Goal: Information Seeking & Learning: Understand process/instructions

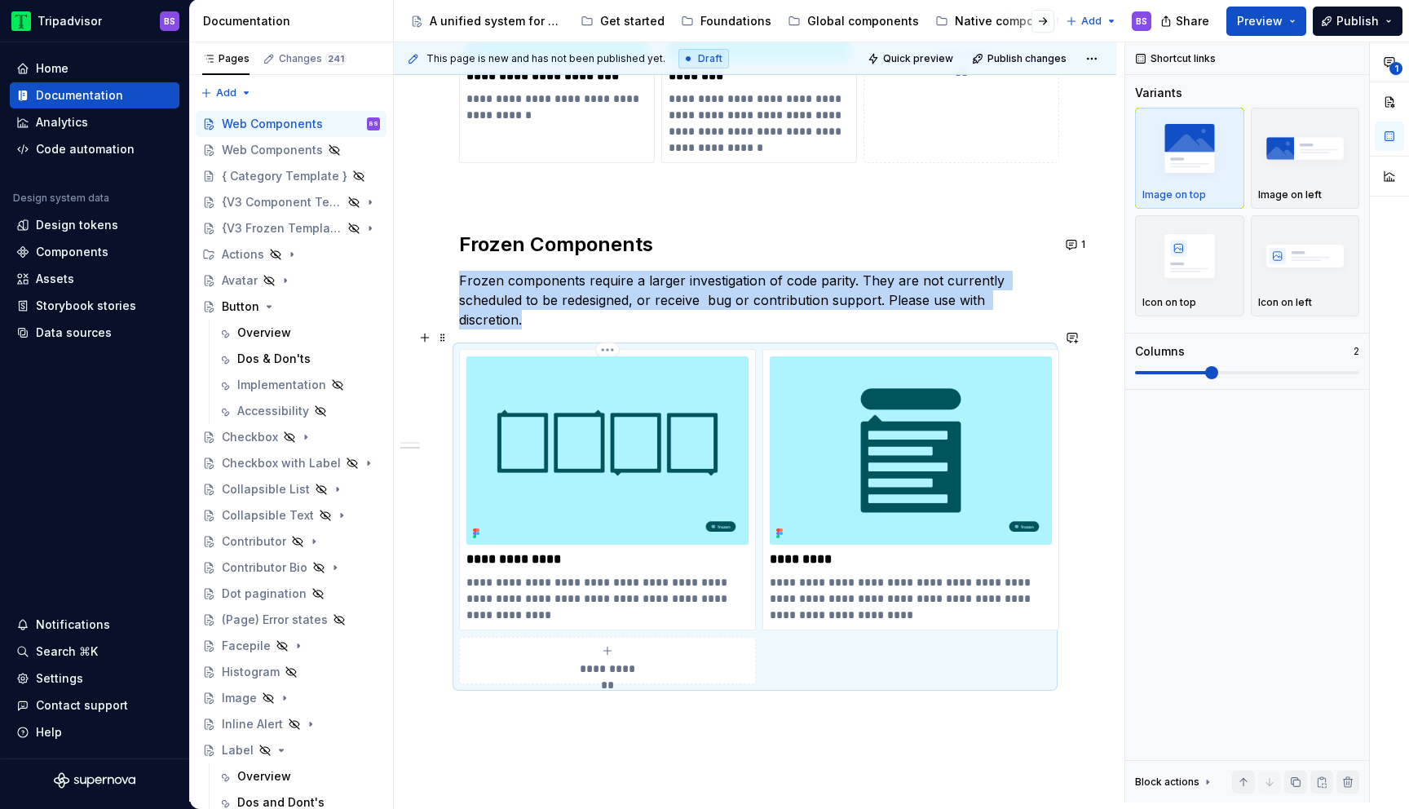
scroll to position [765, 0]
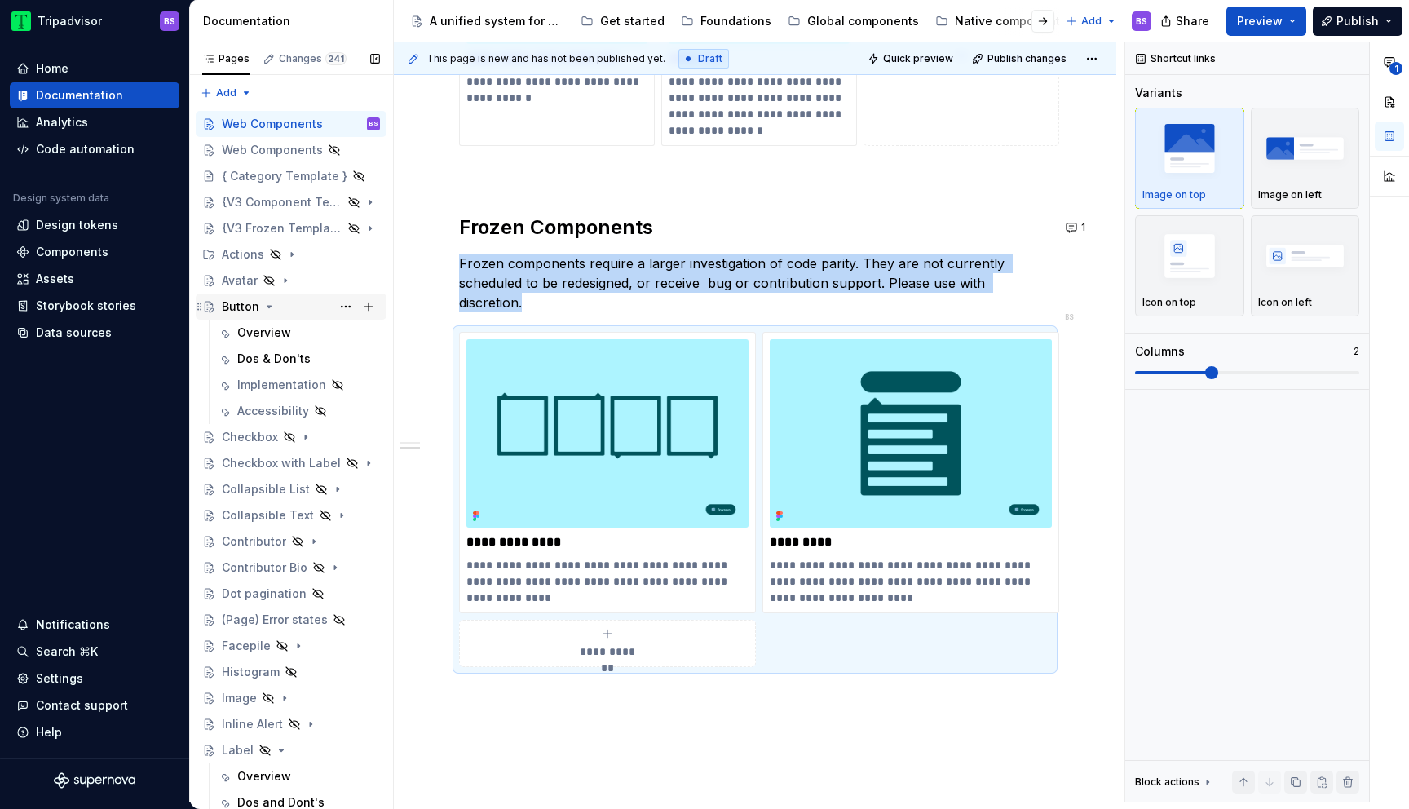
click at [264, 303] on icon "Page tree" at bounding box center [269, 306] width 13 height 13
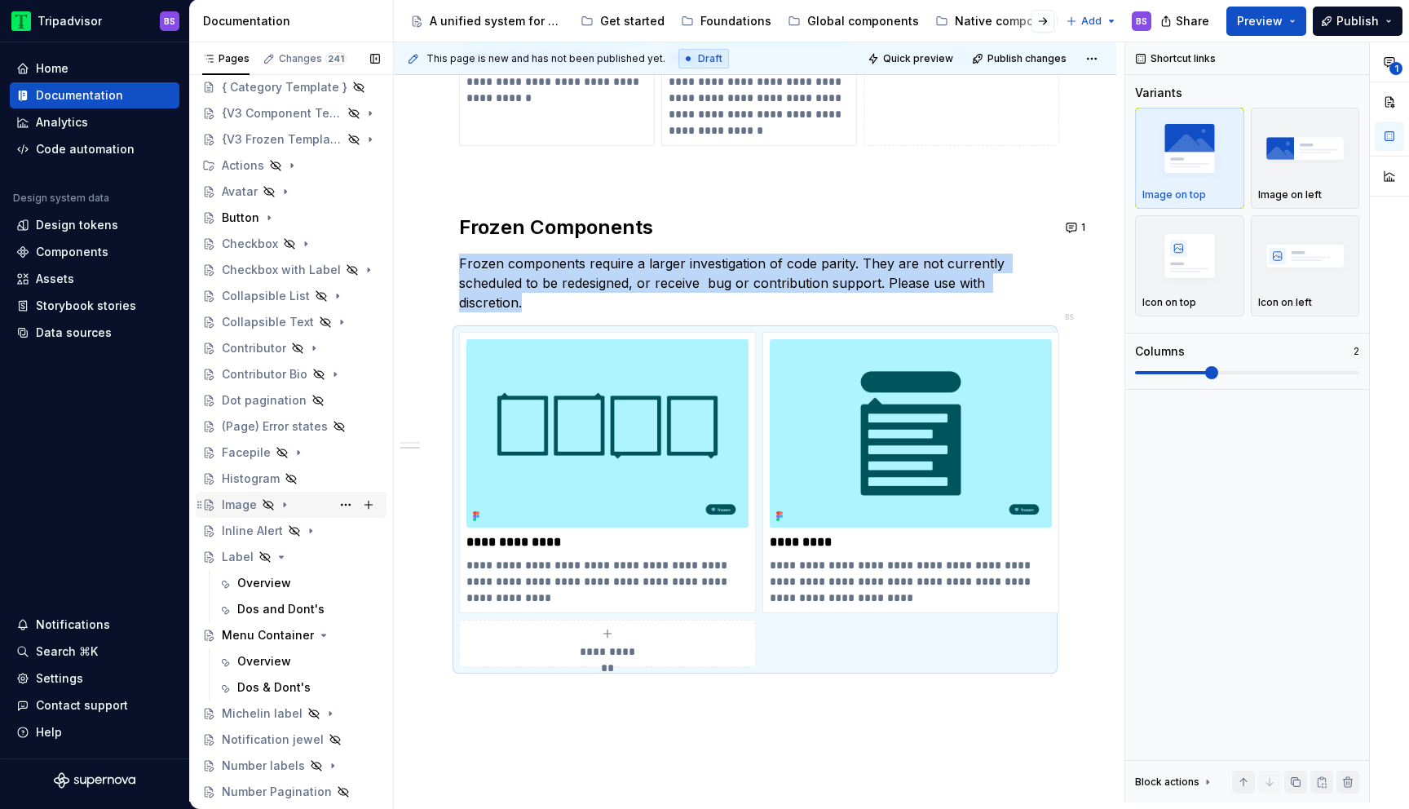
scroll to position [111, 0]
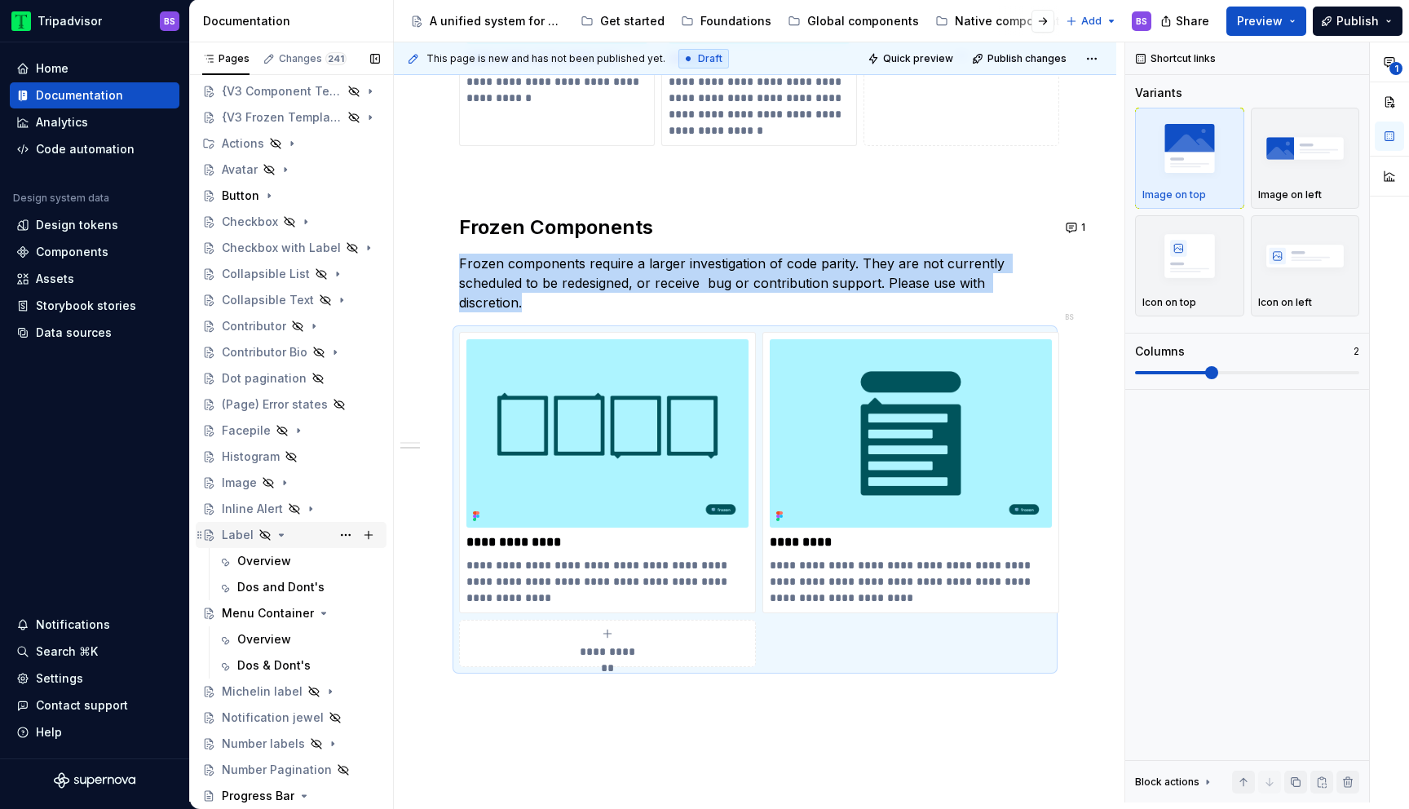
click at [280, 537] on icon "Page tree" at bounding box center [281, 534] width 13 height 13
click at [322, 612] on icon "Page tree" at bounding box center [324, 613] width 4 height 2
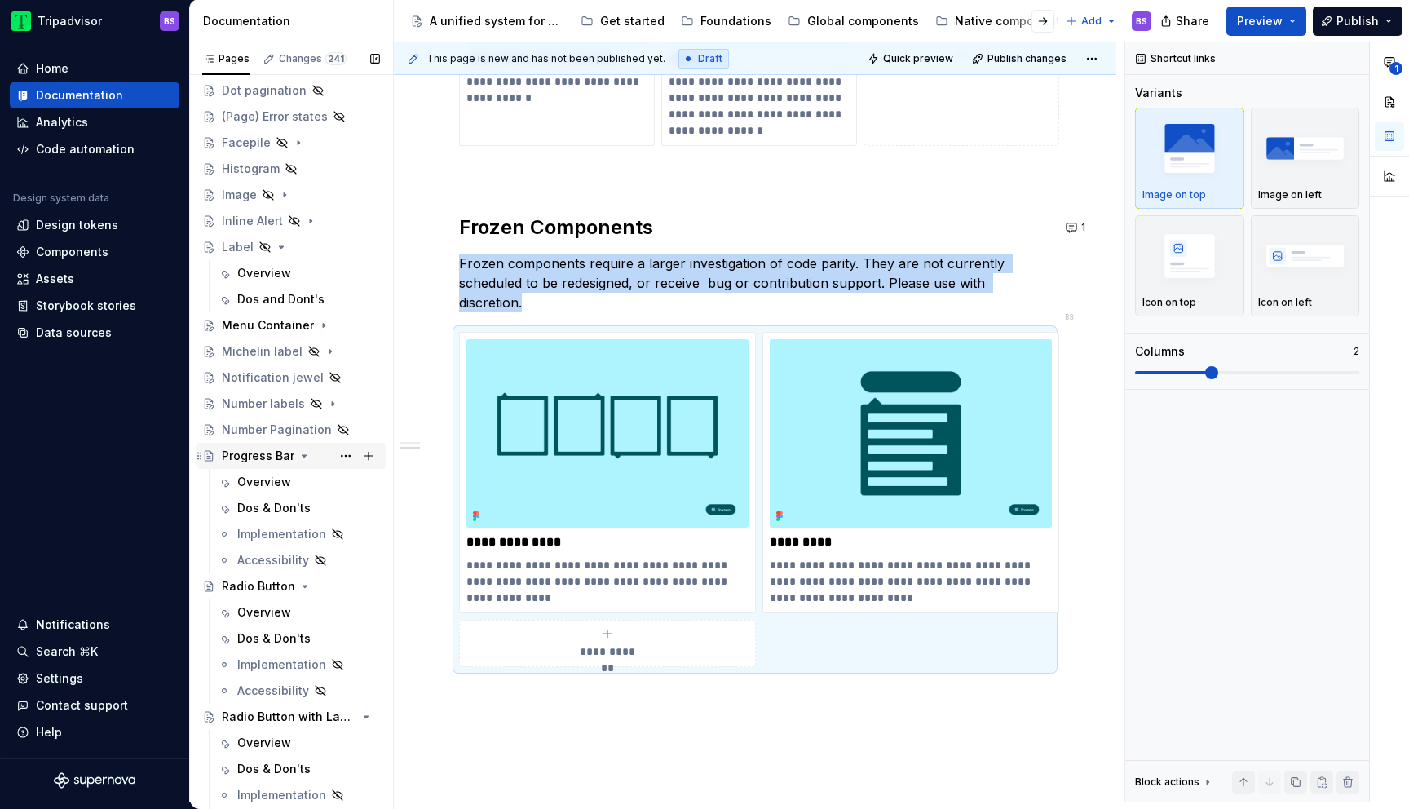
scroll to position [404, 0]
click at [304, 453] on icon "Page tree" at bounding box center [304, 450] width 13 height 13
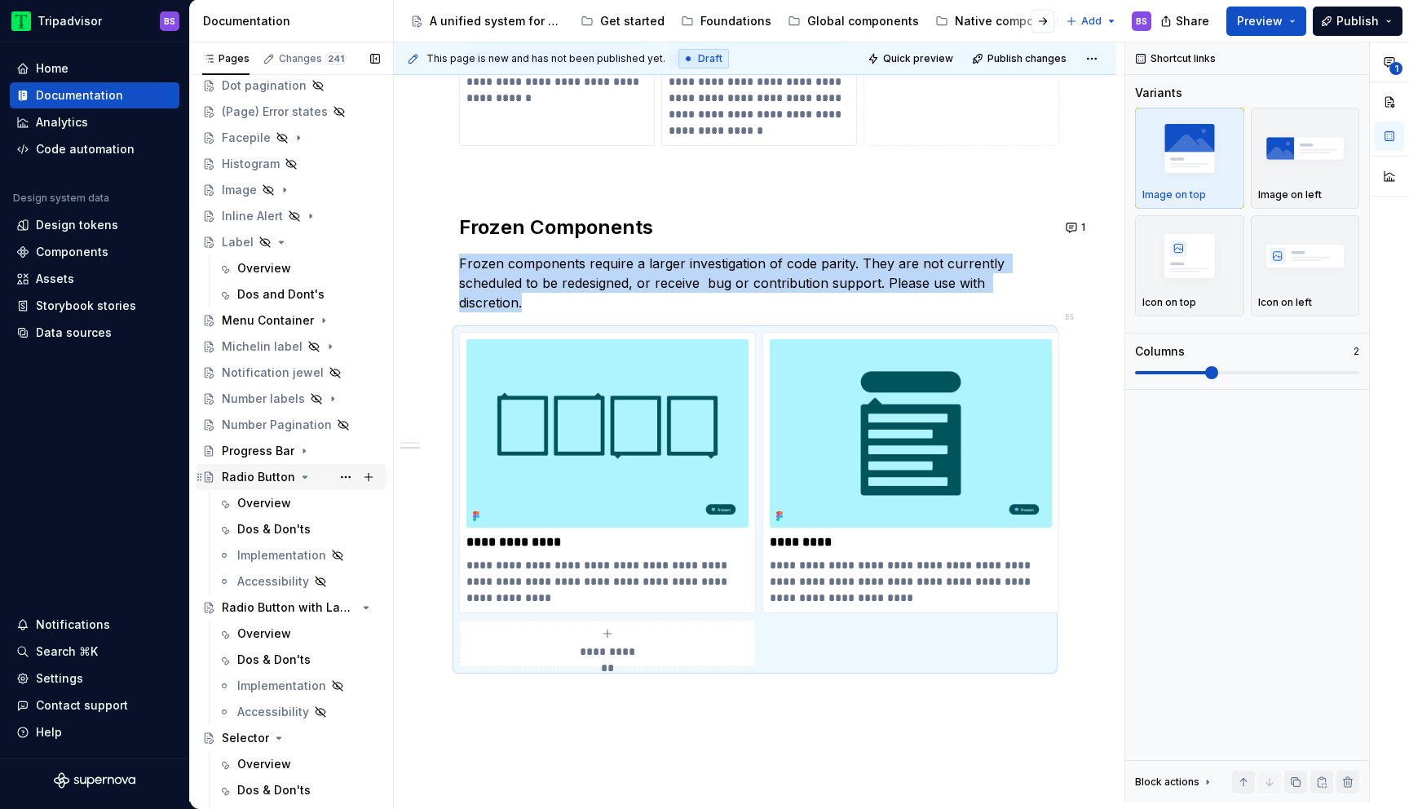
click at [303, 476] on icon "Page tree" at bounding box center [305, 477] width 4 height 2
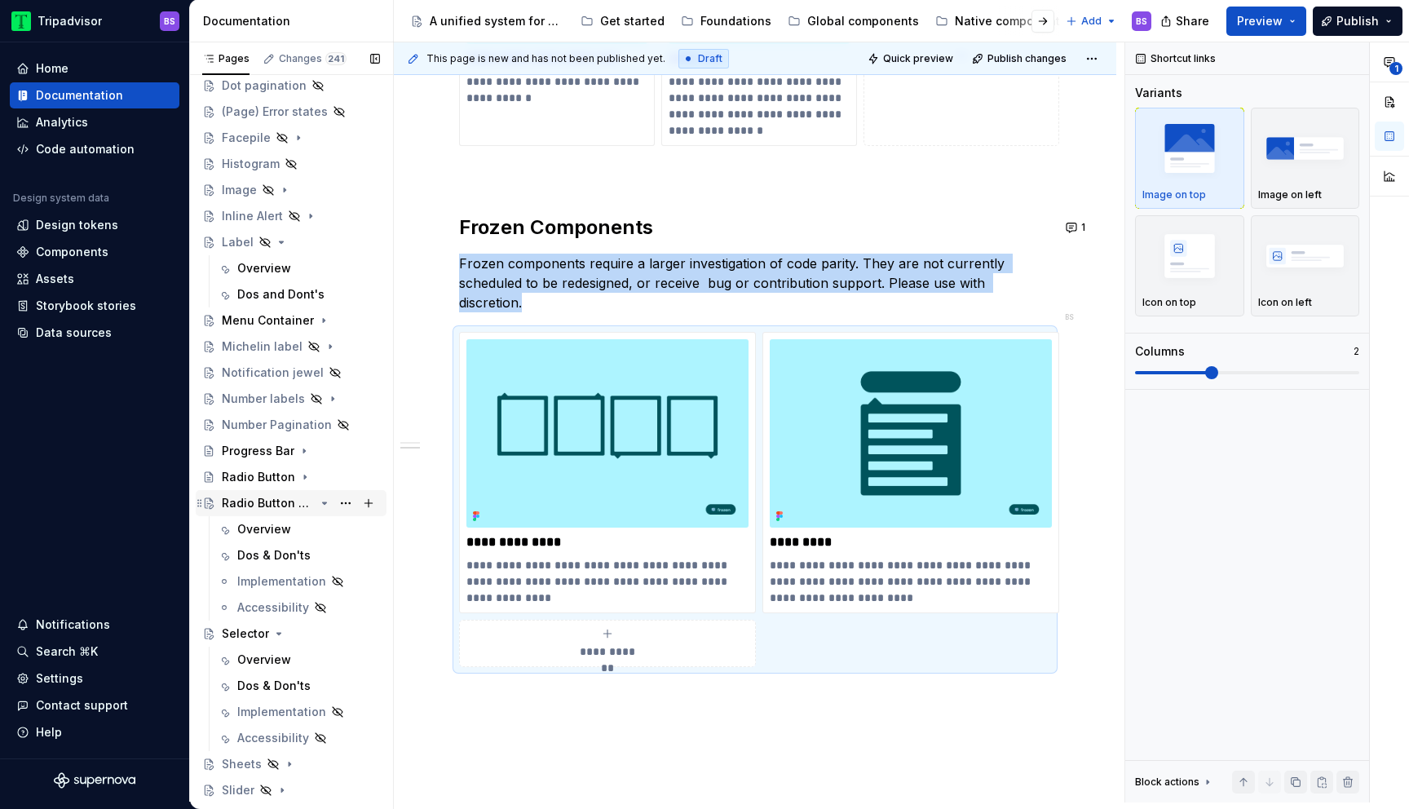
click at [324, 504] on icon "Page tree" at bounding box center [325, 503] width 4 height 2
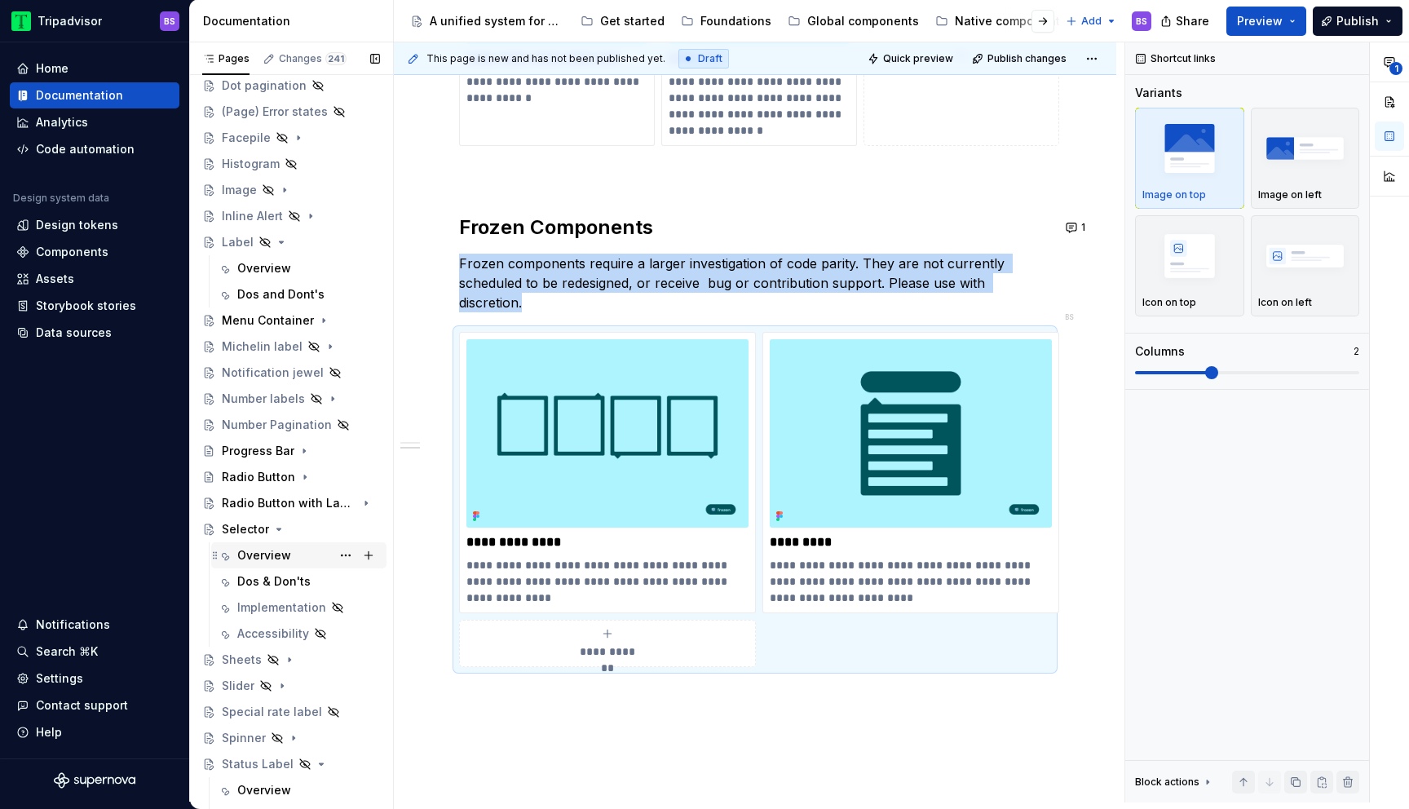
click at [275, 553] on div "Overview" at bounding box center [264, 555] width 54 height 16
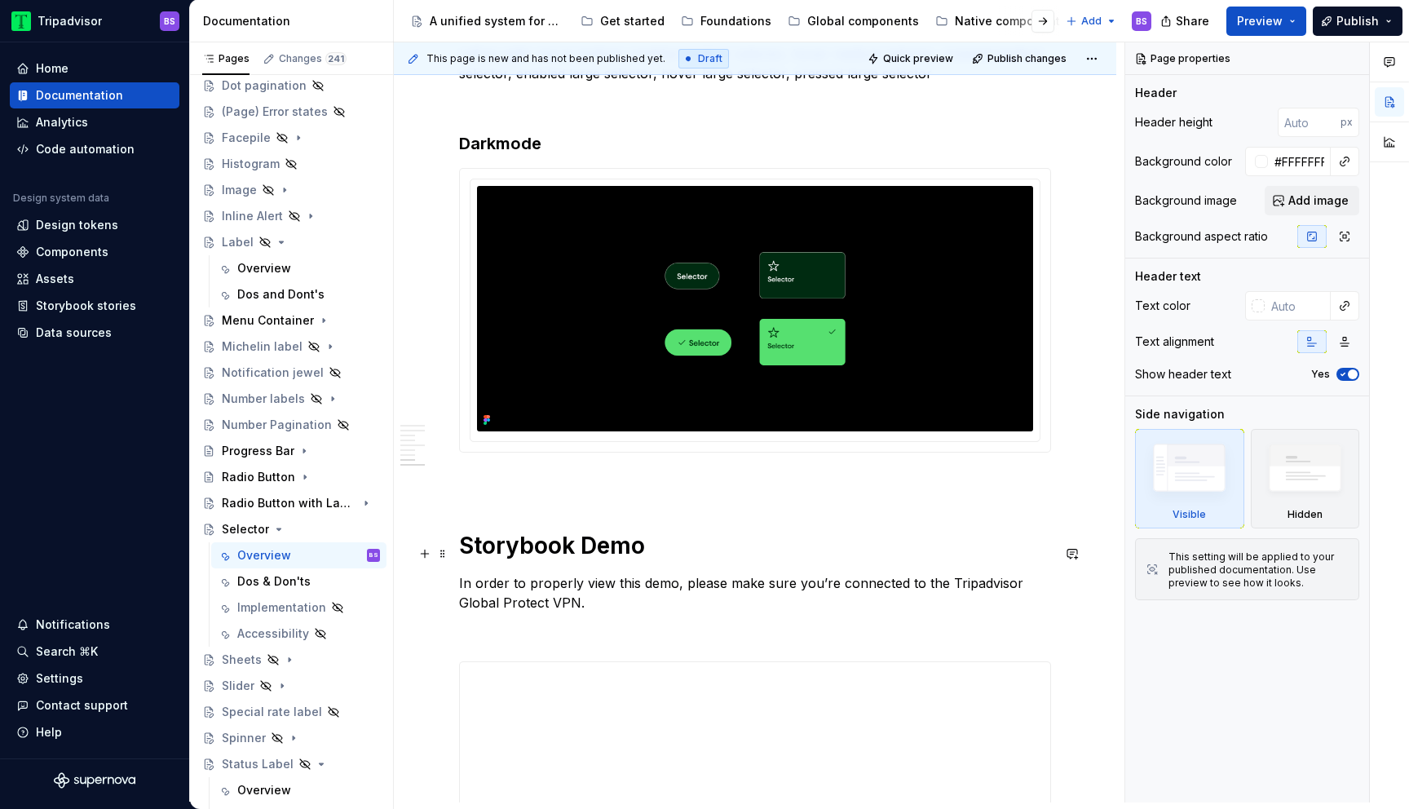
scroll to position [2600, 0]
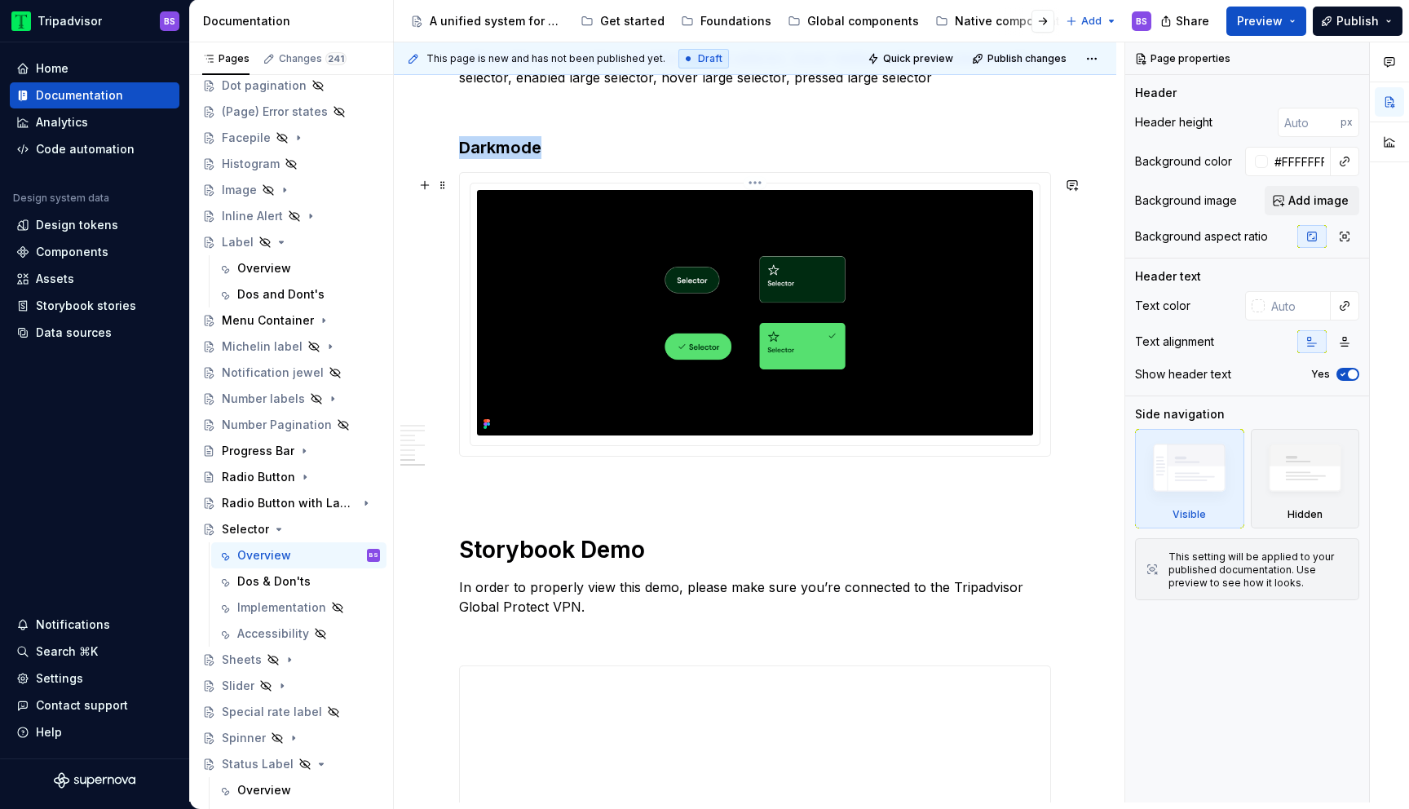
click at [884, 375] on img at bounding box center [755, 312] width 556 height 245
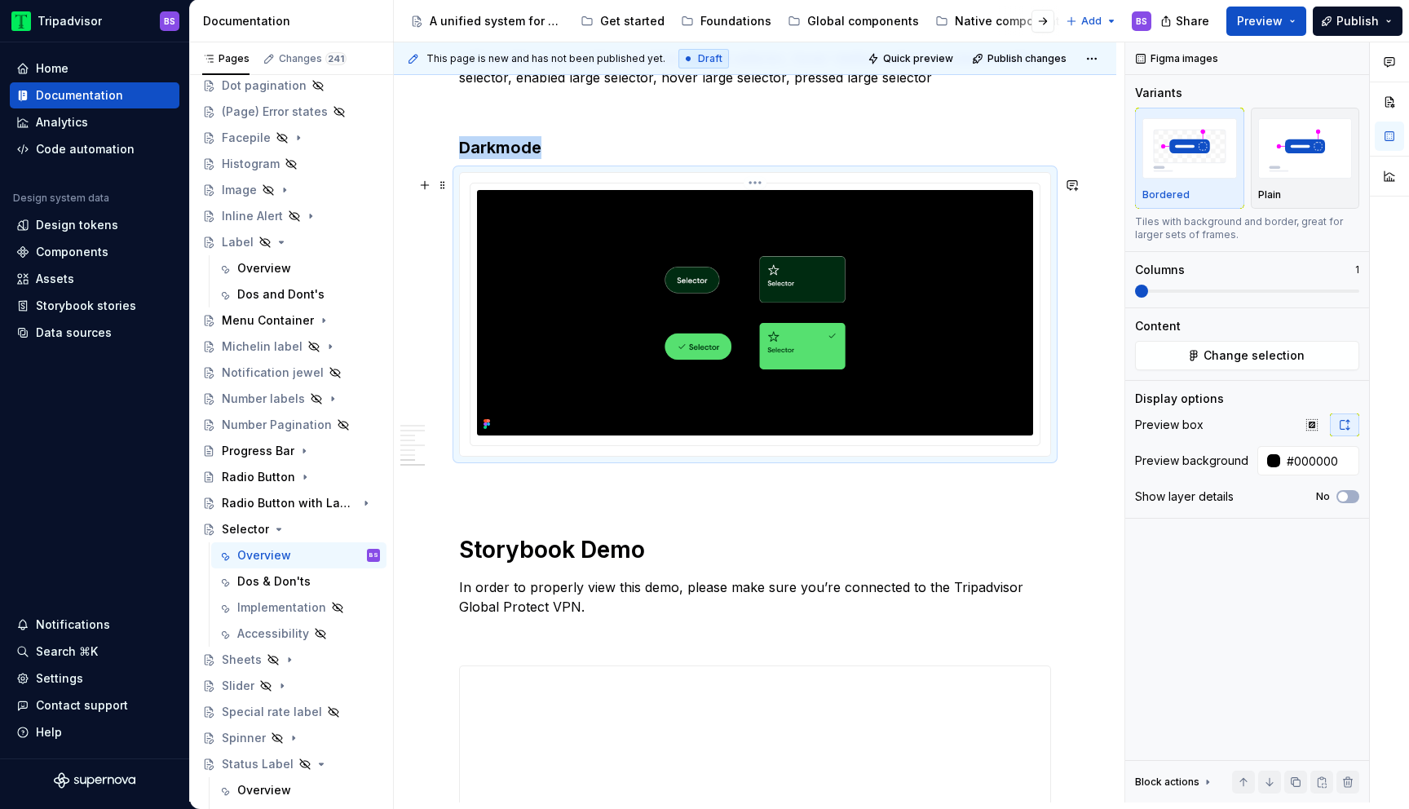
click at [753, 188] on html "Tripadvisor BS Home Documentation Analytics Code automation Design system data …" at bounding box center [704, 404] width 1409 height 809
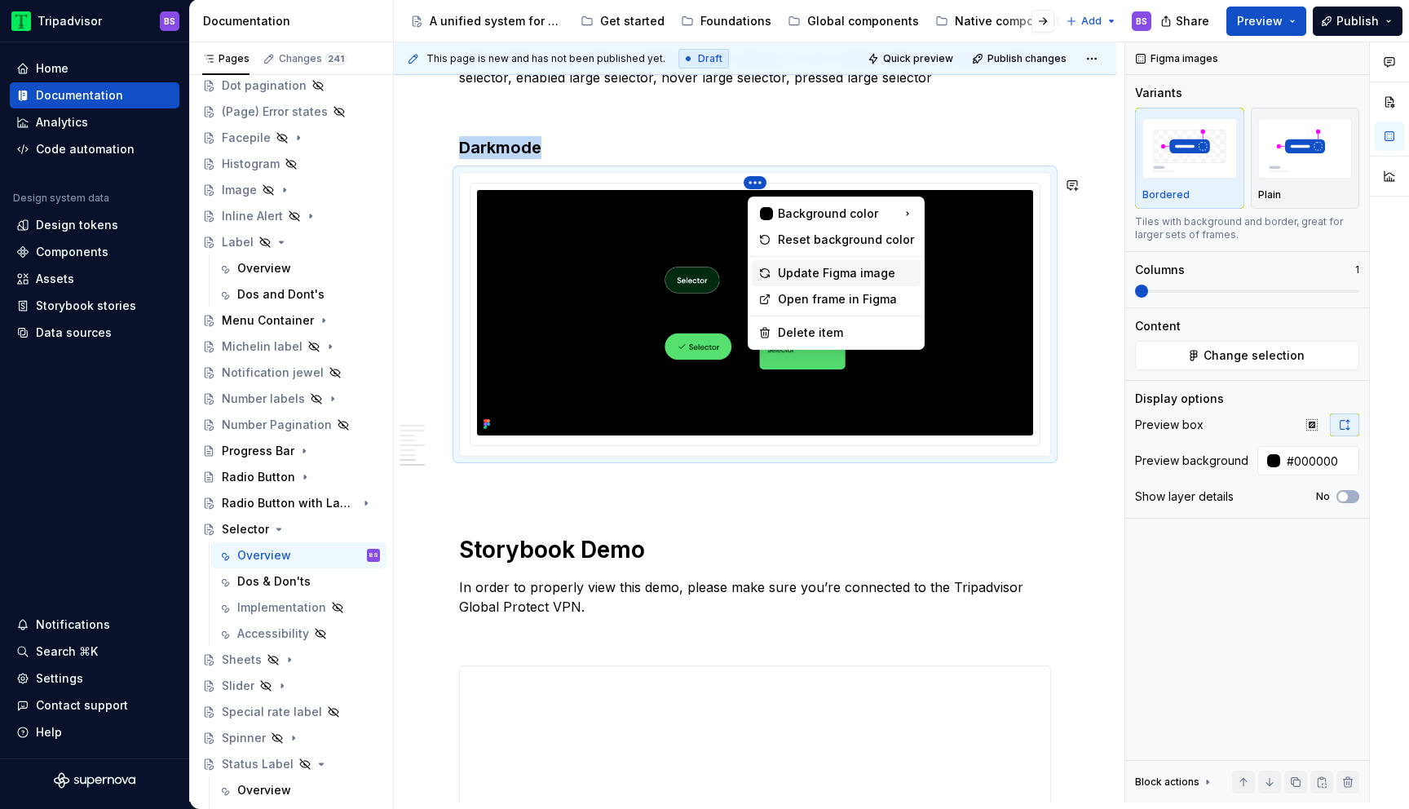
click at [808, 272] on div "Update Figma image" at bounding box center [846, 273] width 136 height 16
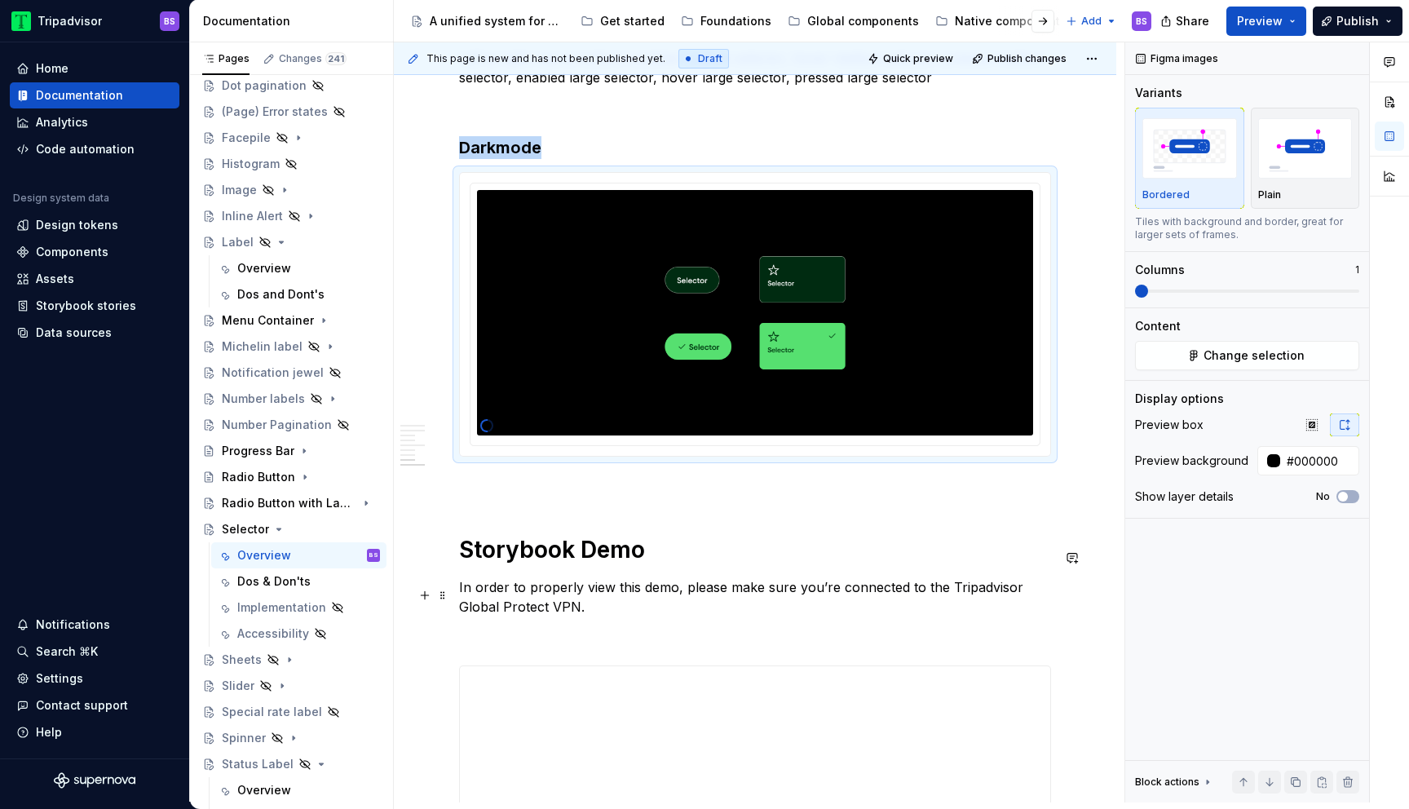
scroll to position [2633, 0]
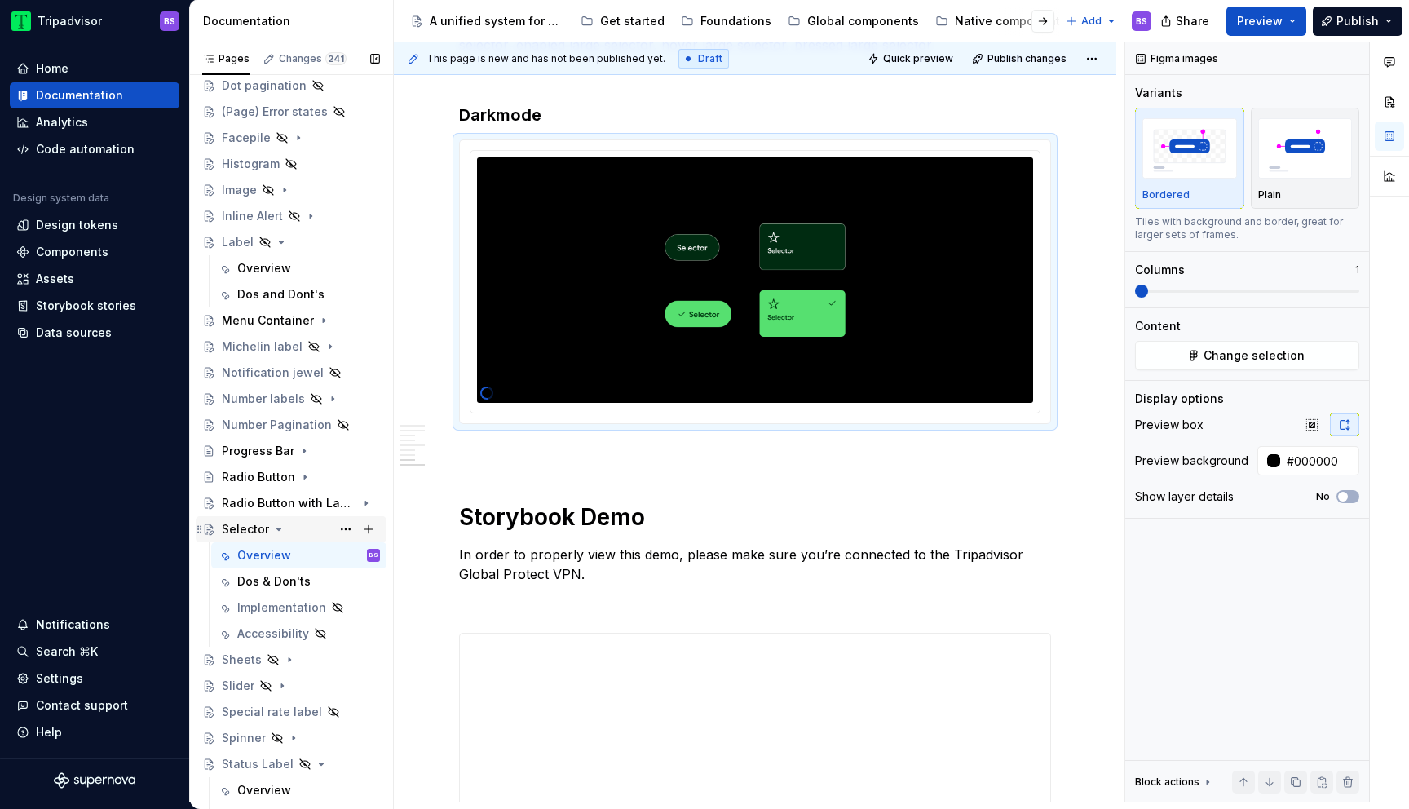
click at [0, 0] on div "Tripadvisor BS Home Documentation Analytics Code automation Design system data …" at bounding box center [704, 404] width 1409 height 809
click at [276, 528] on icon "Page tree" at bounding box center [278, 529] width 13 height 13
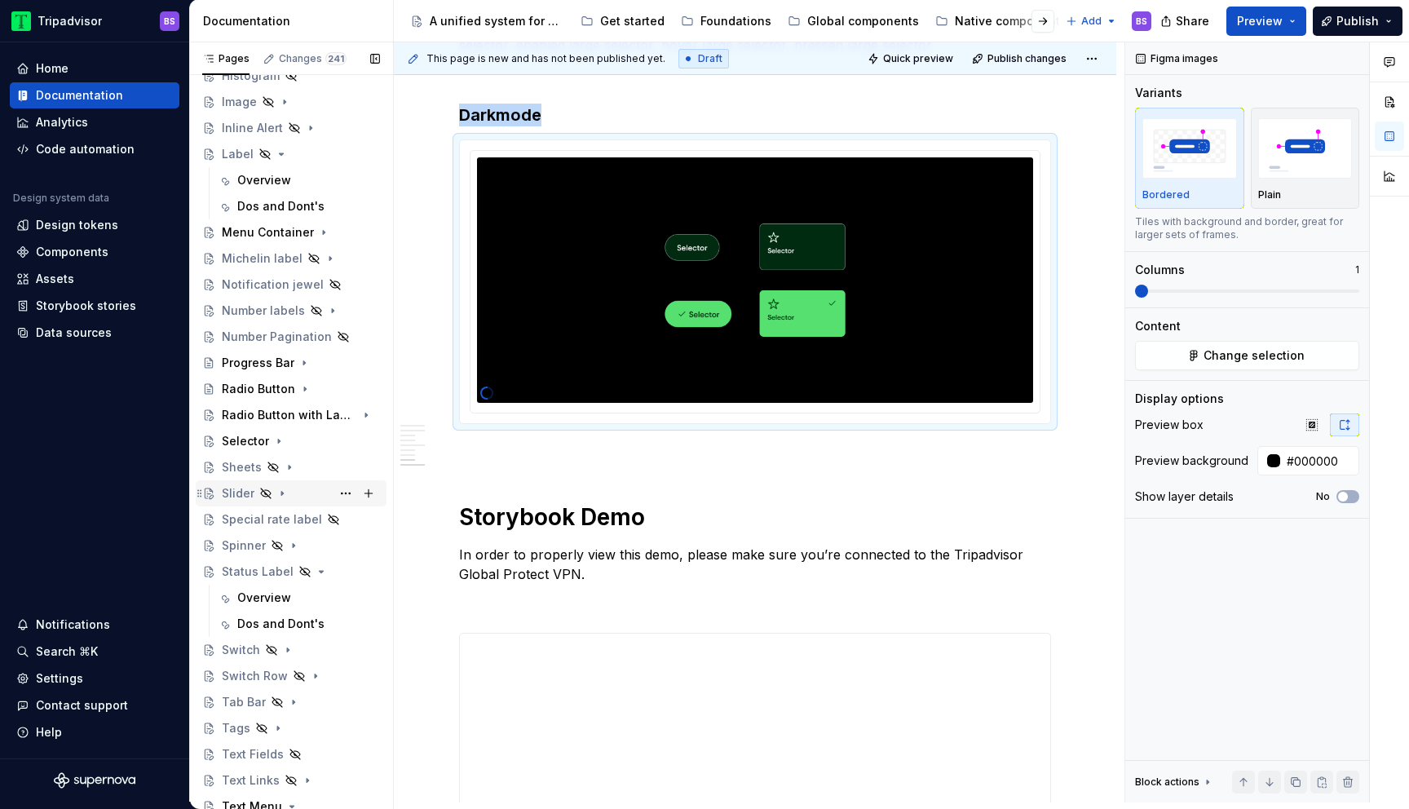
scroll to position [493, 0]
click at [285, 618] on div "Dos and Dont's" at bounding box center [280, 622] width 87 height 16
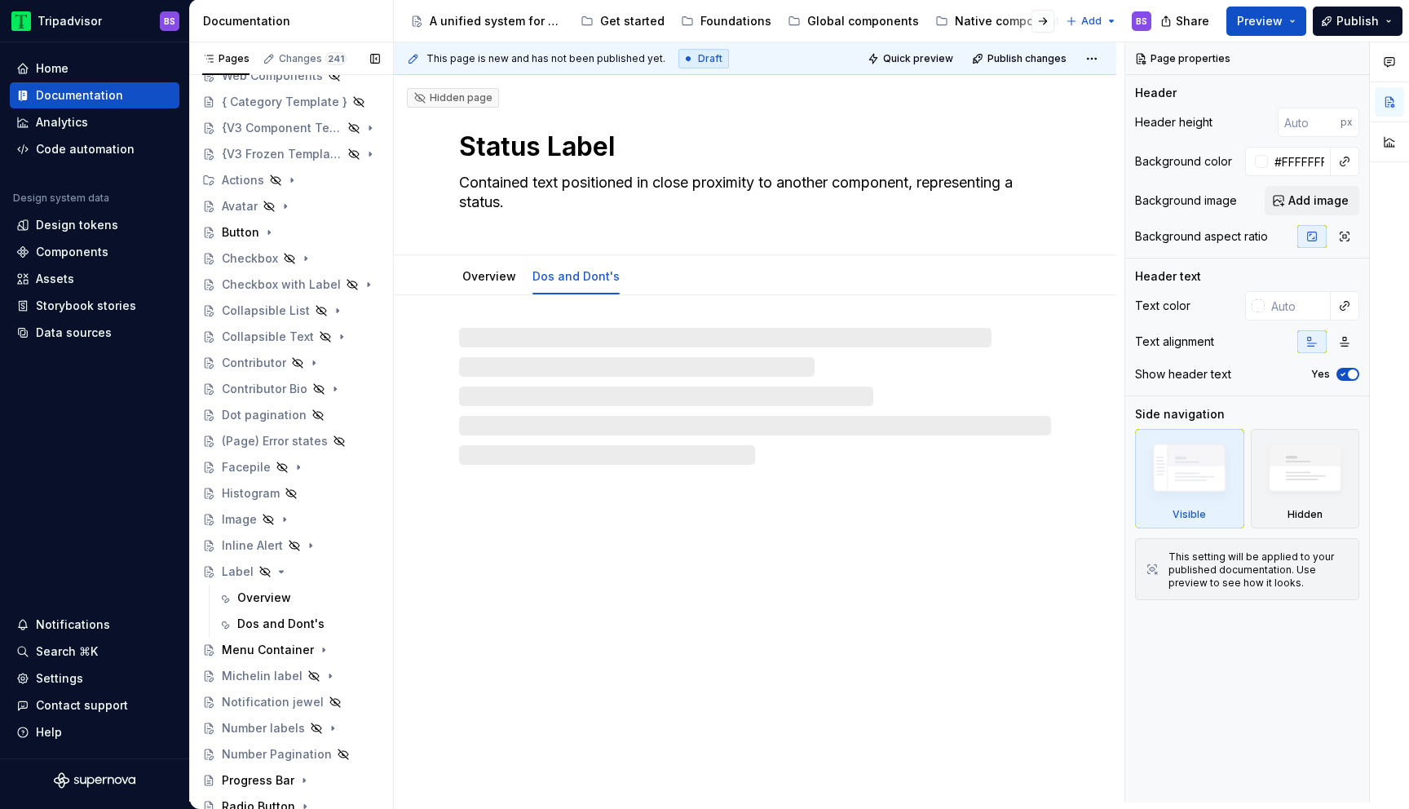
scroll to position [7, 0]
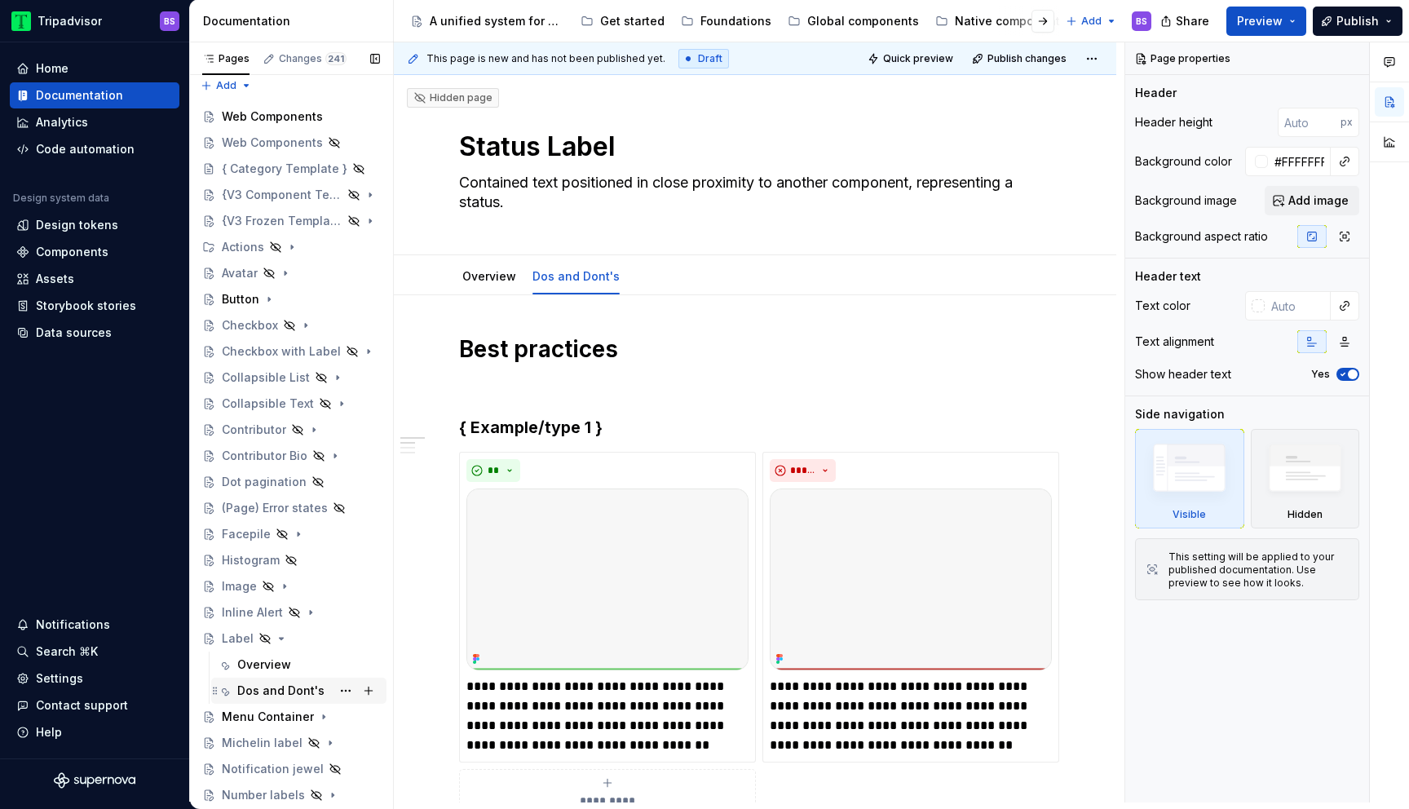
click at [268, 685] on div "Dos and Dont's" at bounding box center [280, 690] width 87 height 16
click at [272, 658] on div "Overview" at bounding box center [264, 664] width 54 height 16
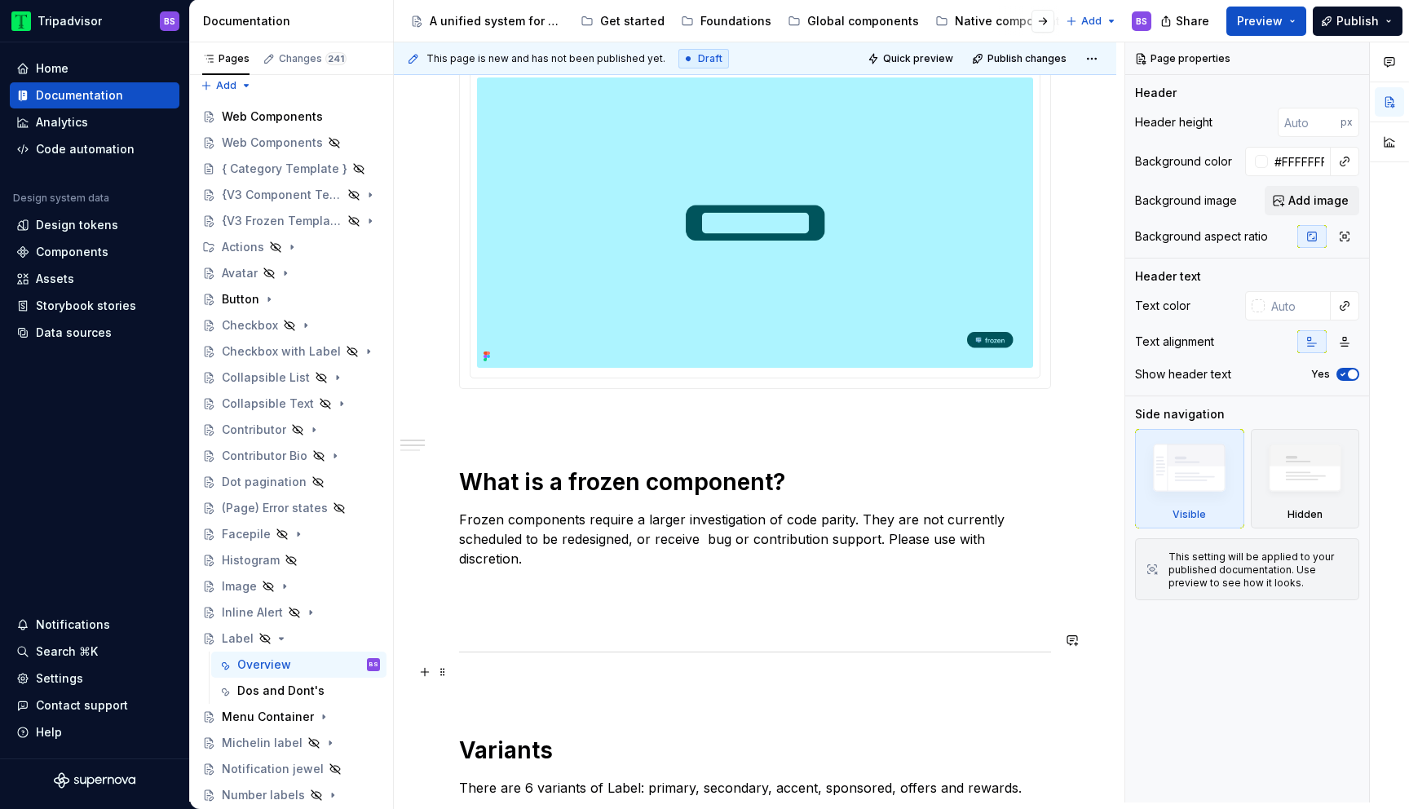
scroll to position [385, 0]
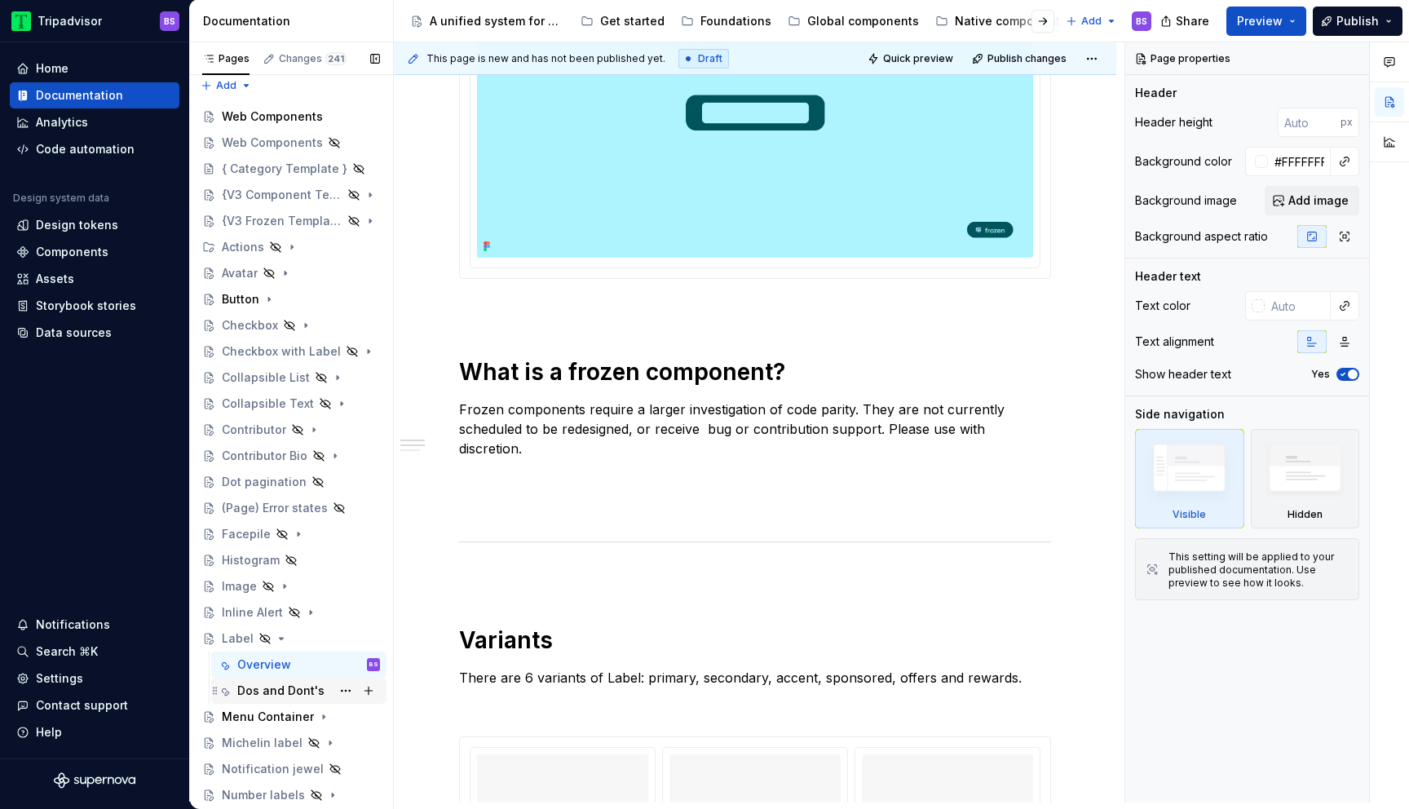
click at [278, 678] on div "Dos and Dont's" at bounding box center [298, 691] width 175 height 26
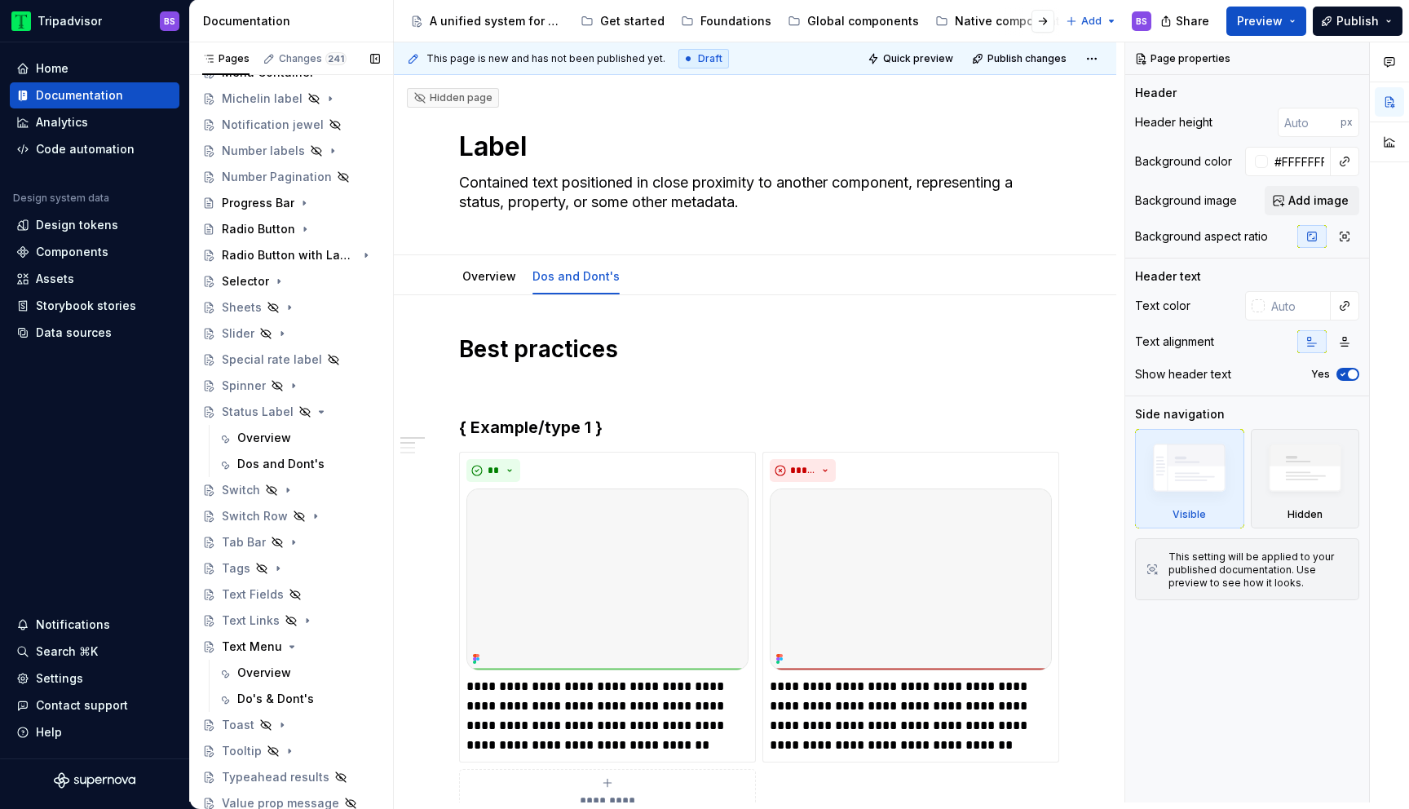
scroll to position [652, 0]
click at [276, 703] on div "Do's & Dont's" at bounding box center [275, 698] width 77 height 16
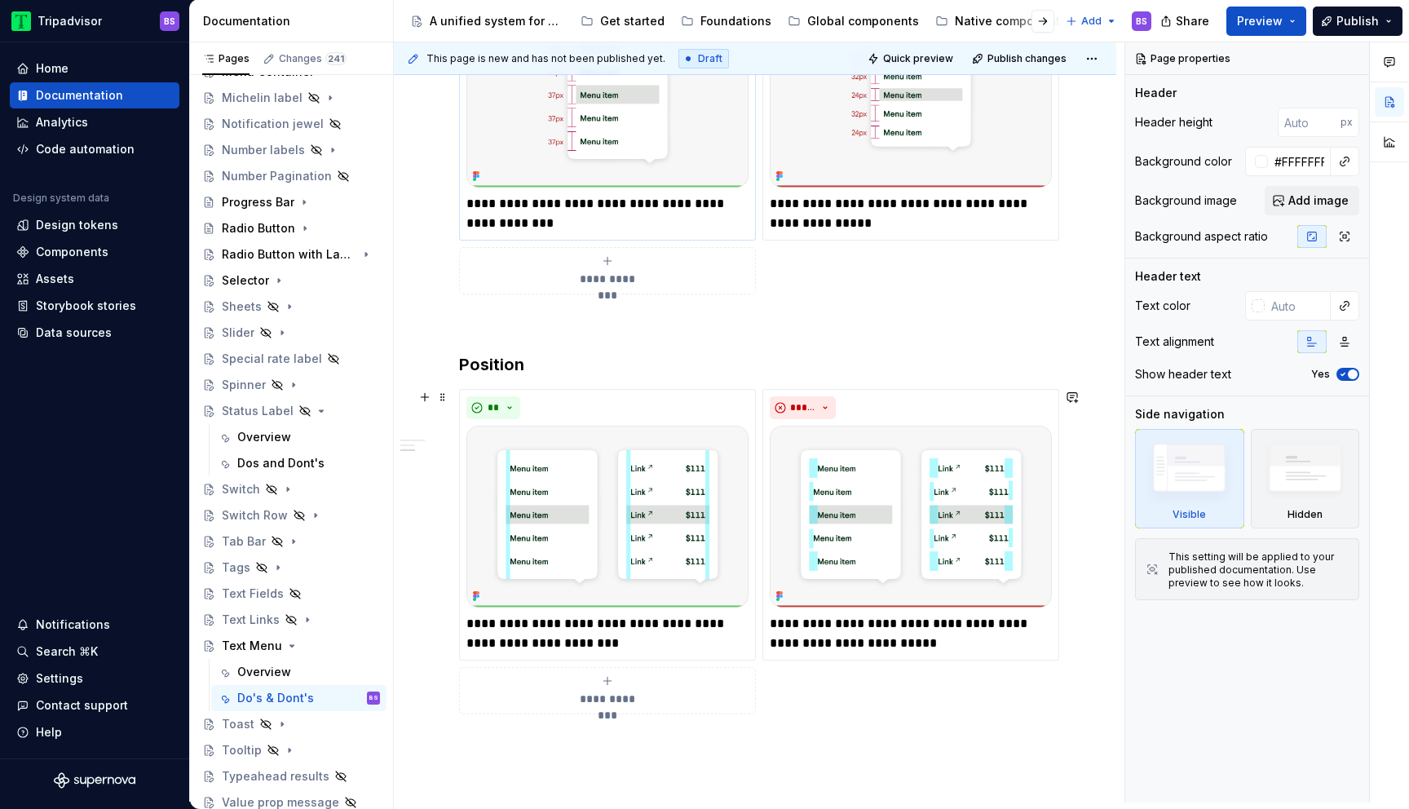
scroll to position [398, 0]
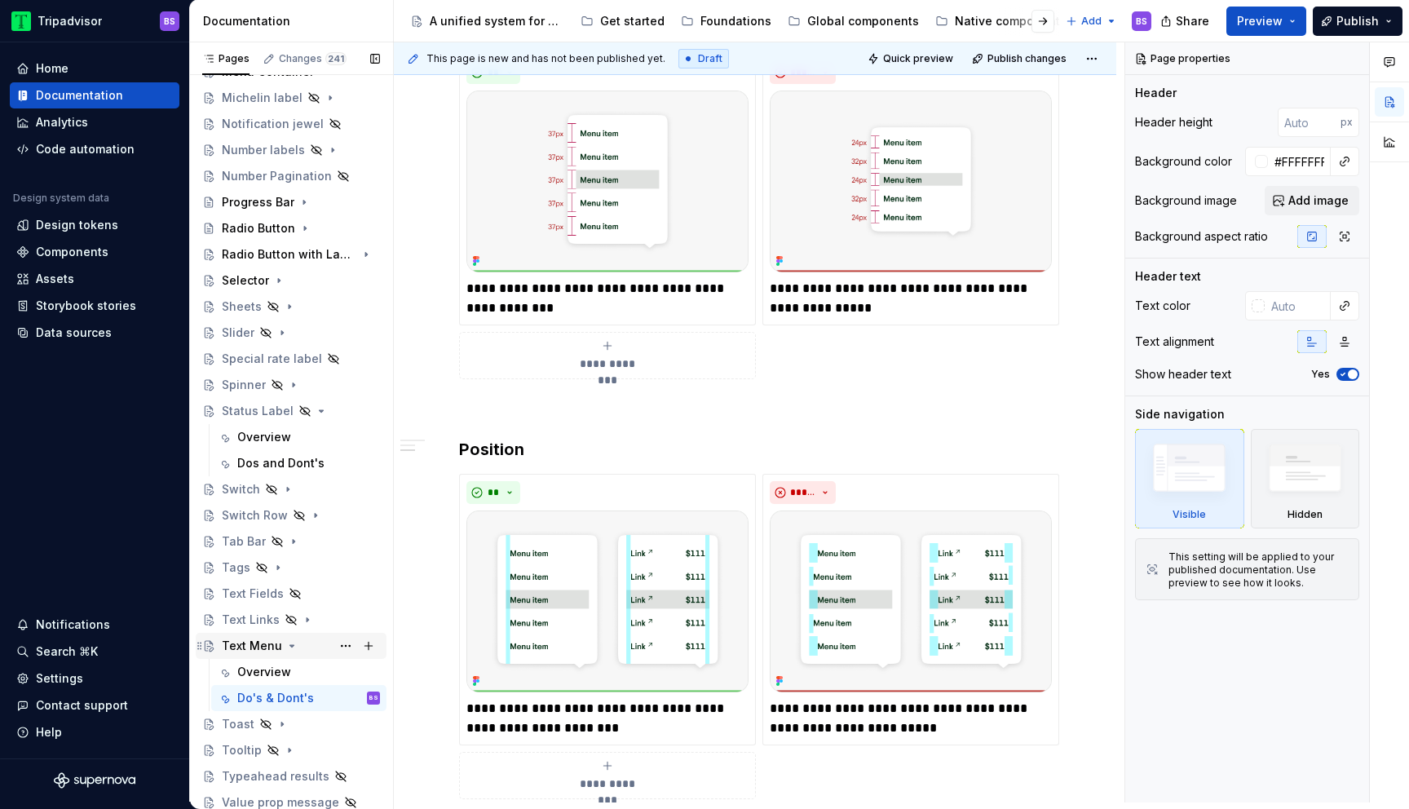
click at [289, 643] on icon "Page tree" at bounding box center [291, 645] width 13 height 13
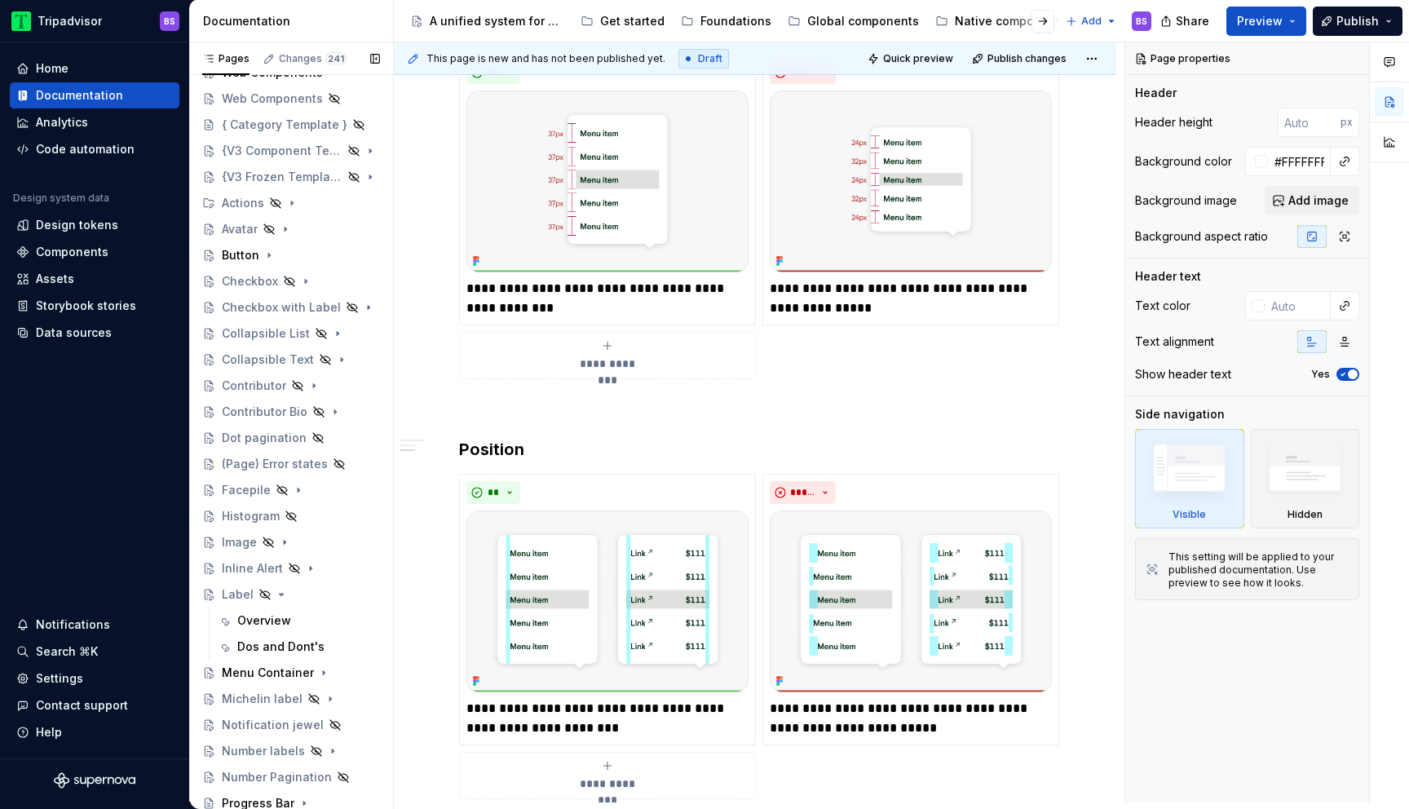
scroll to position [0, 0]
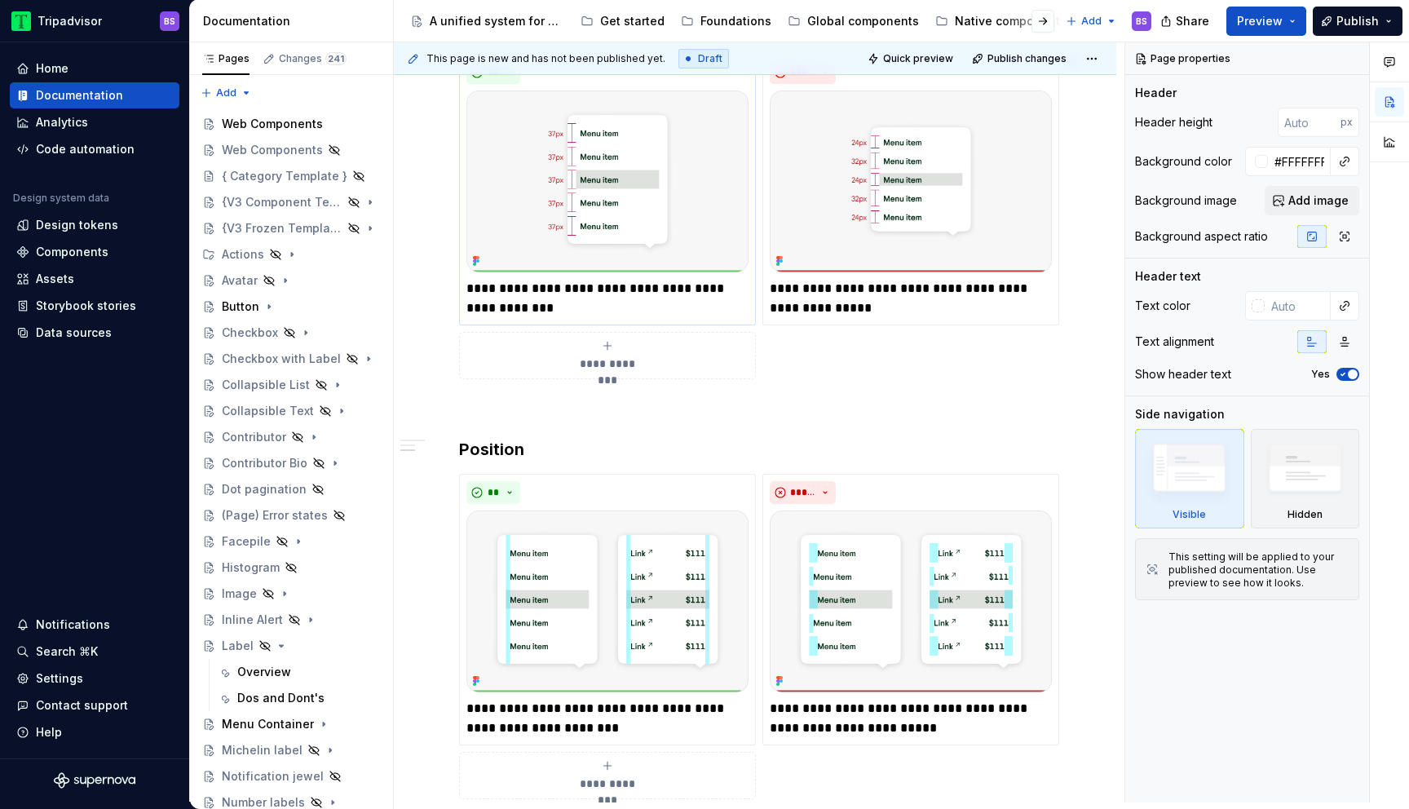
type textarea "*"
